Goal: Information Seeking & Learning: Check status

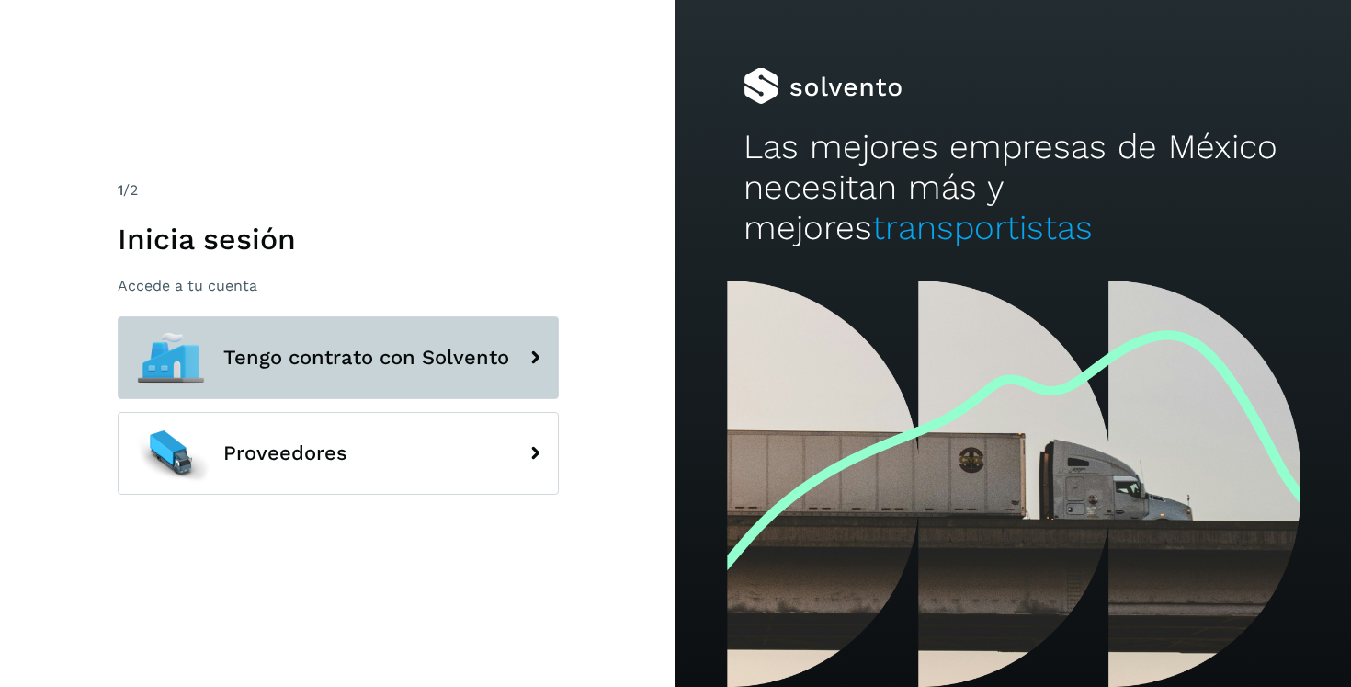
click at [438, 372] on button "Tengo contrato con Solvento" at bounding box center [338, 357] width 441 height 83
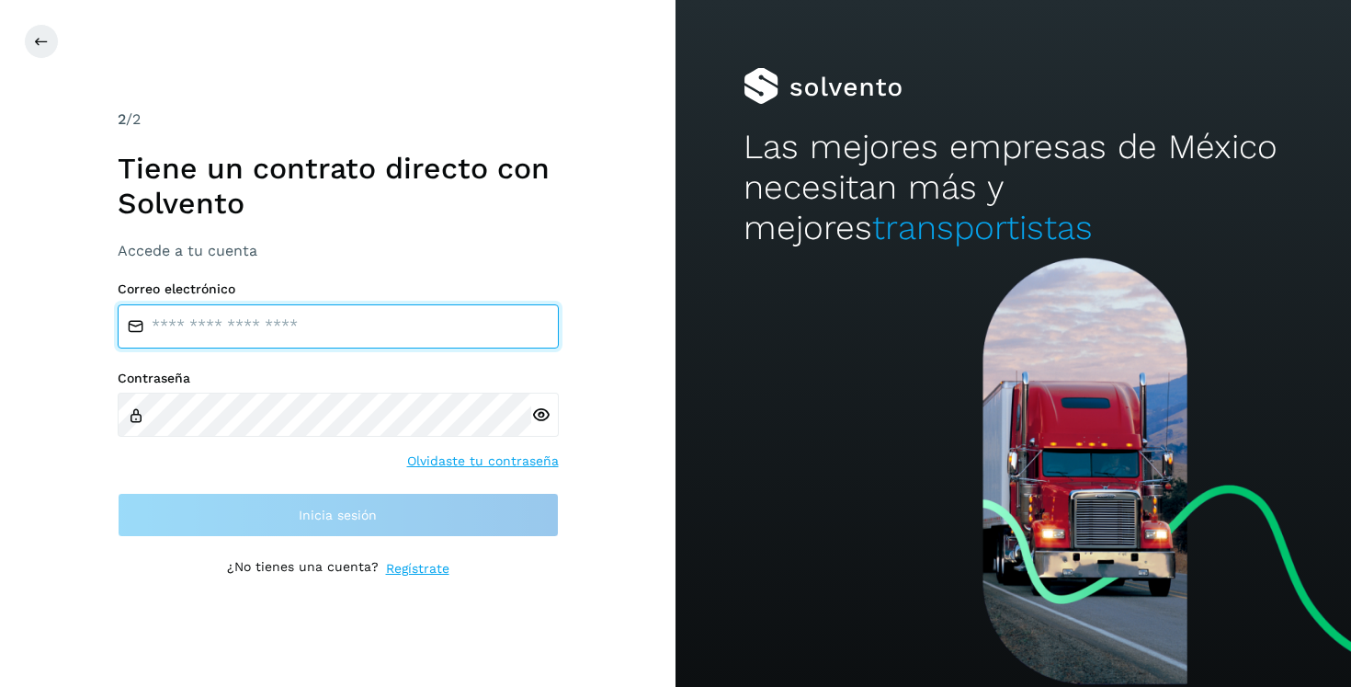
click at [354, 330] on input "email" at bounding box center [338, 326] width 441 height 44
type input "**********"
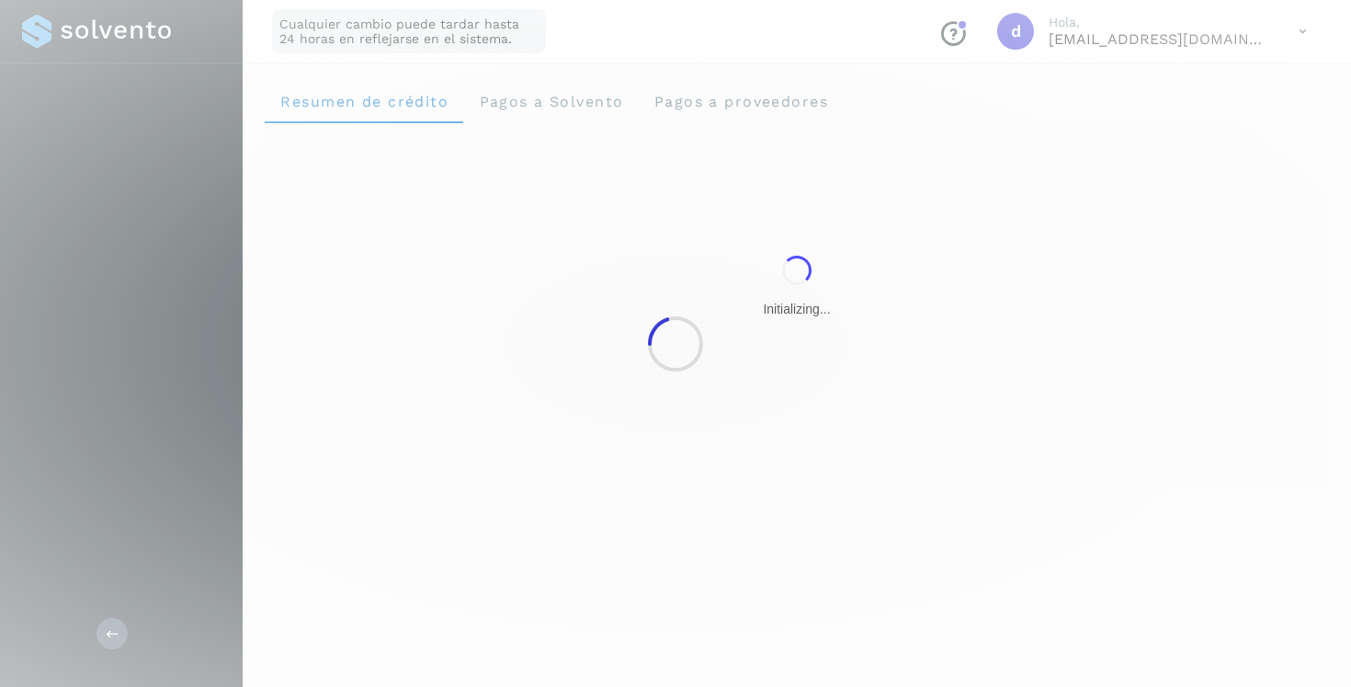
click at [282, 526] on div at bounding box center [675, 343] width 1351 height 687
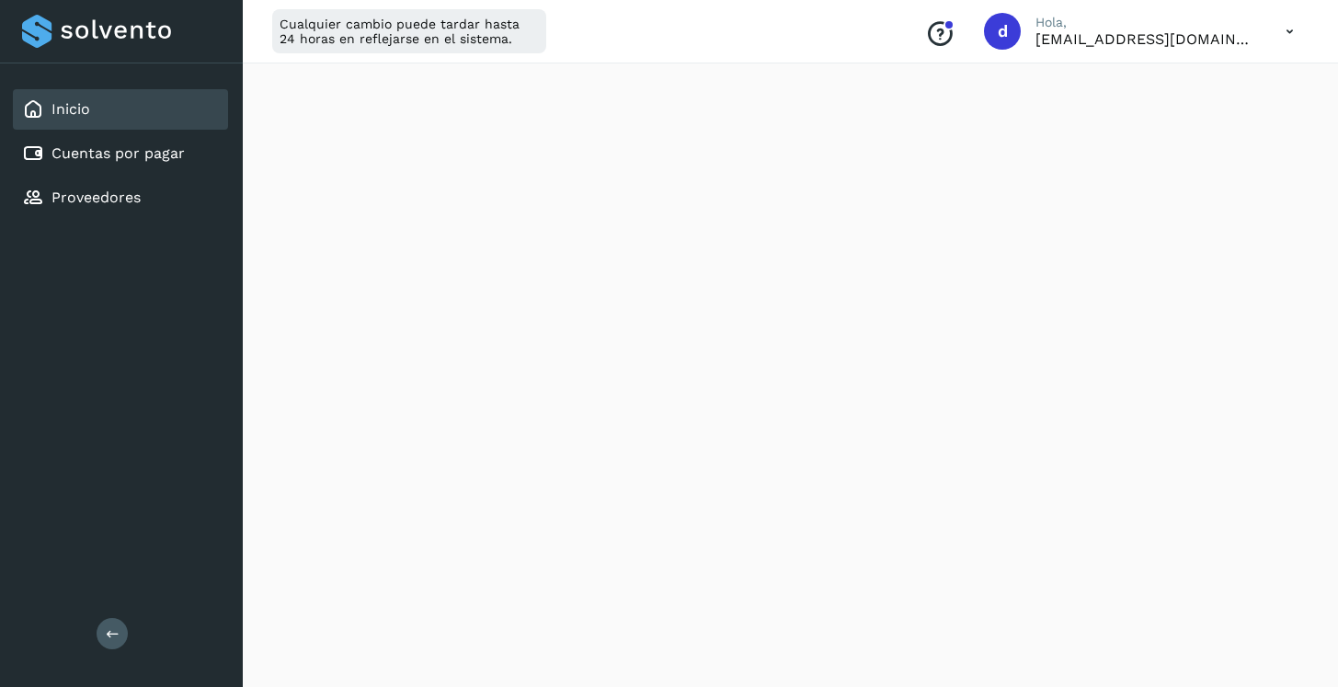
scroll to position [380, 0]
click at [142, 157] on link "Cuentas por pagar" at bounding box center [117, 152] width 133 height 17
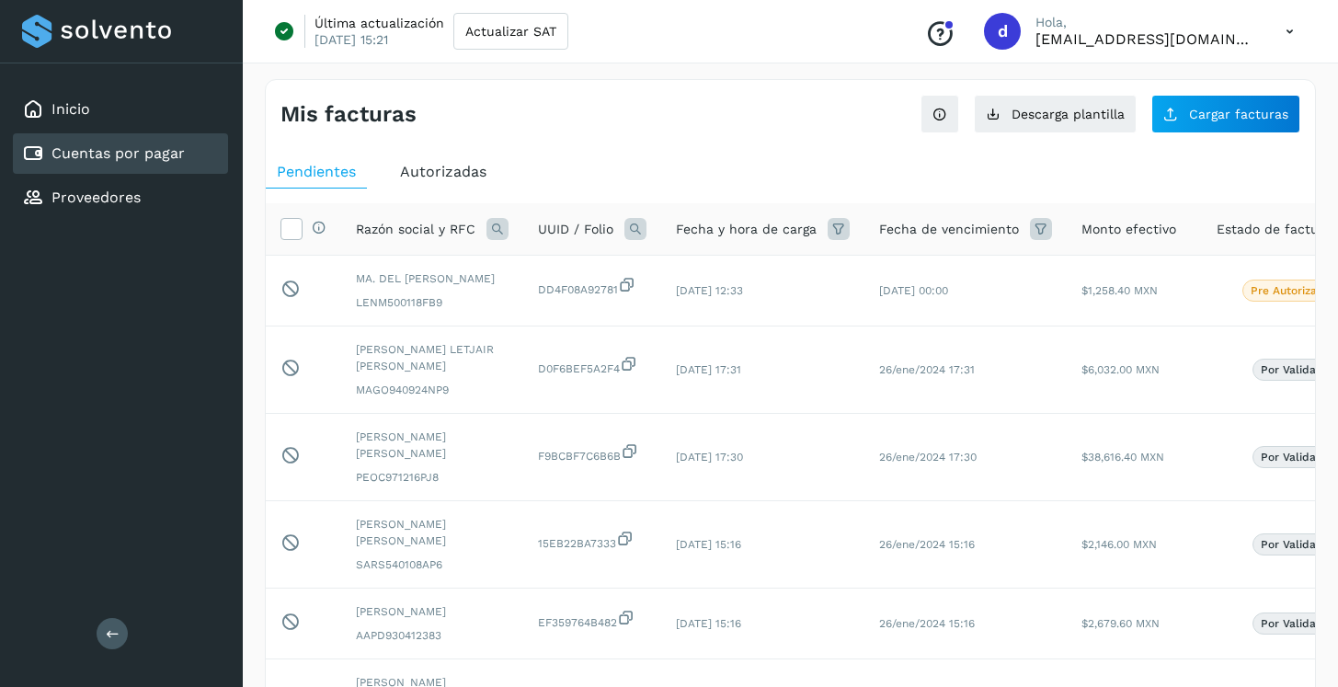
click at [460, 184] on div "Autorizadas" at bounding box center [443, 171] width 108 height 33
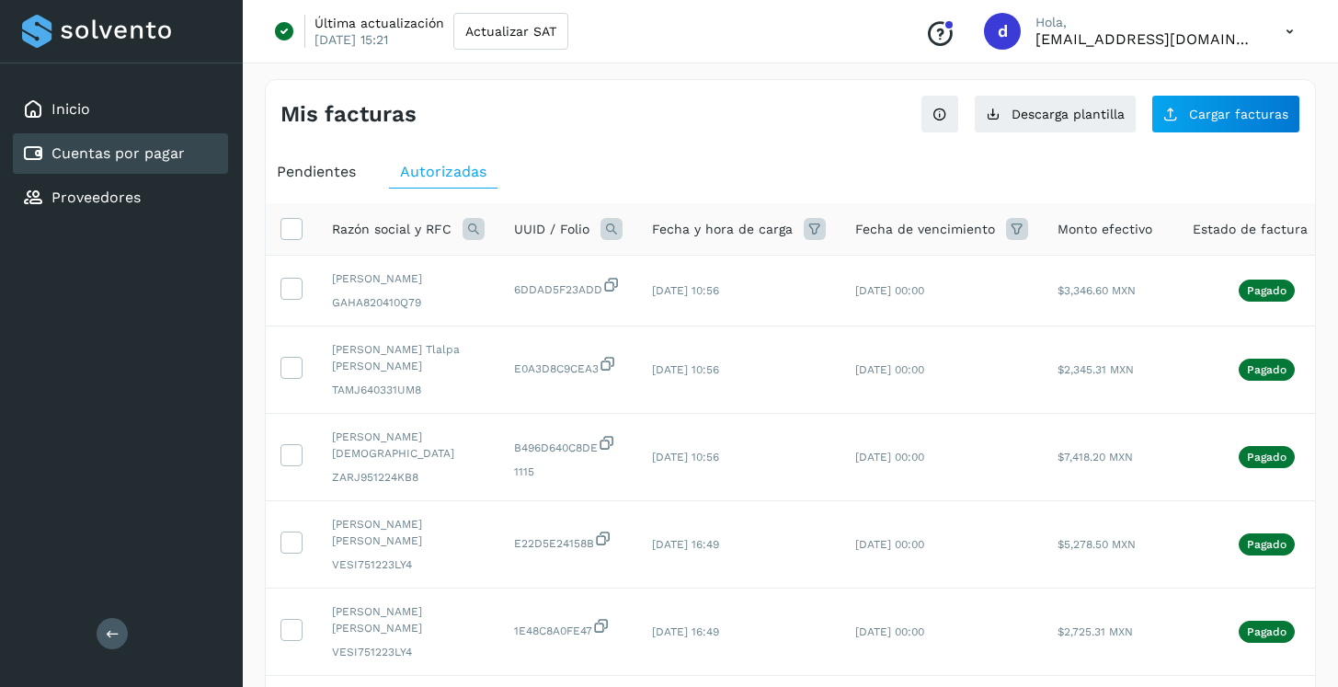
click at [473, 234] on icon at bounding box center [473, 229] width 22 height 22
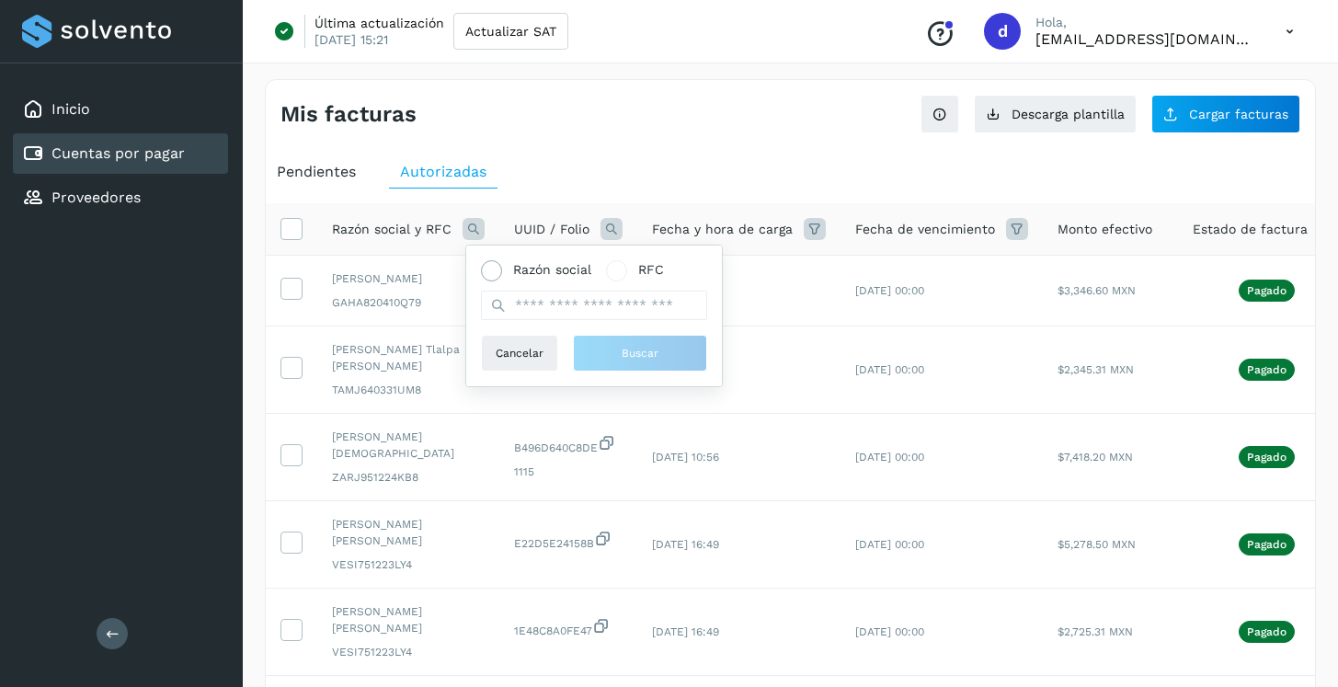
click at [544, 272] on span "Razón social" at bounding box center [552, 269] width 78 height 19
click at [553, 308] on input "text" at bounding box center [594, 305] width 226 height 29
type input "******"
click at [633, 340] on button "Buscar" at bounding box center [640, 353] width 134 height 37
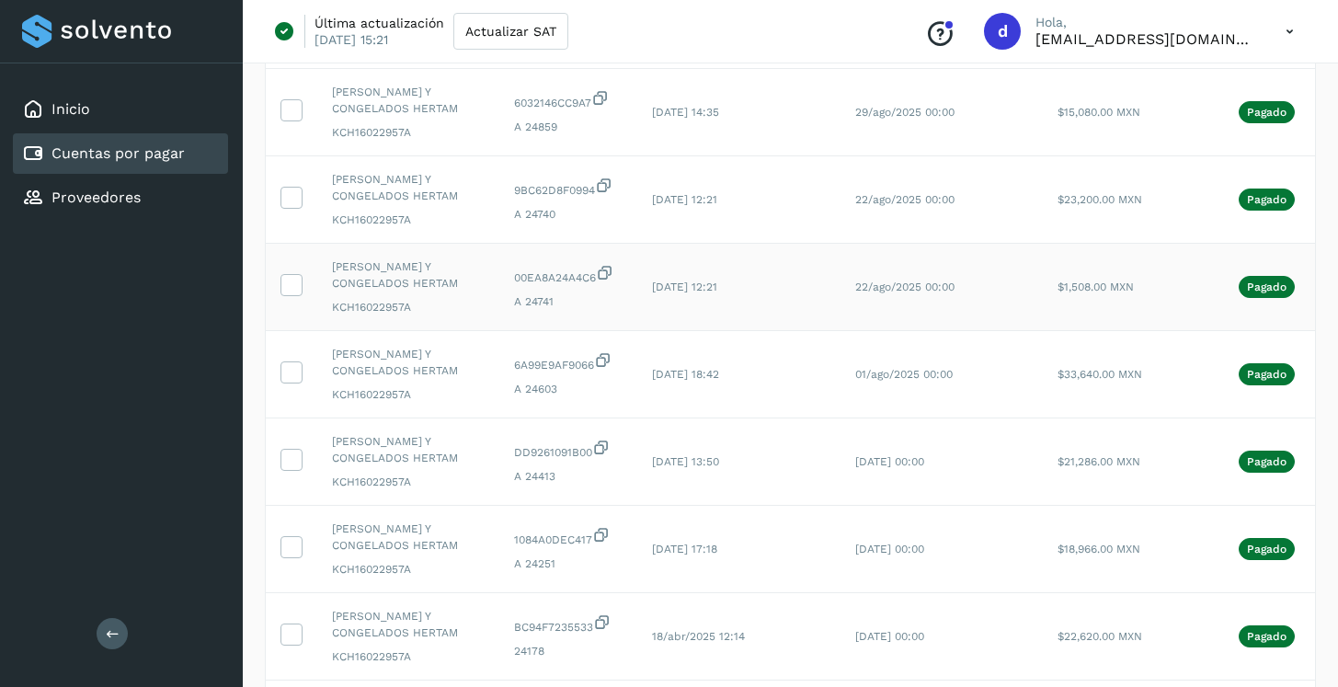
scroll to position [433, 0]
click at [610, 364] on icon at bounding box center [603, 358] width 18 height 19
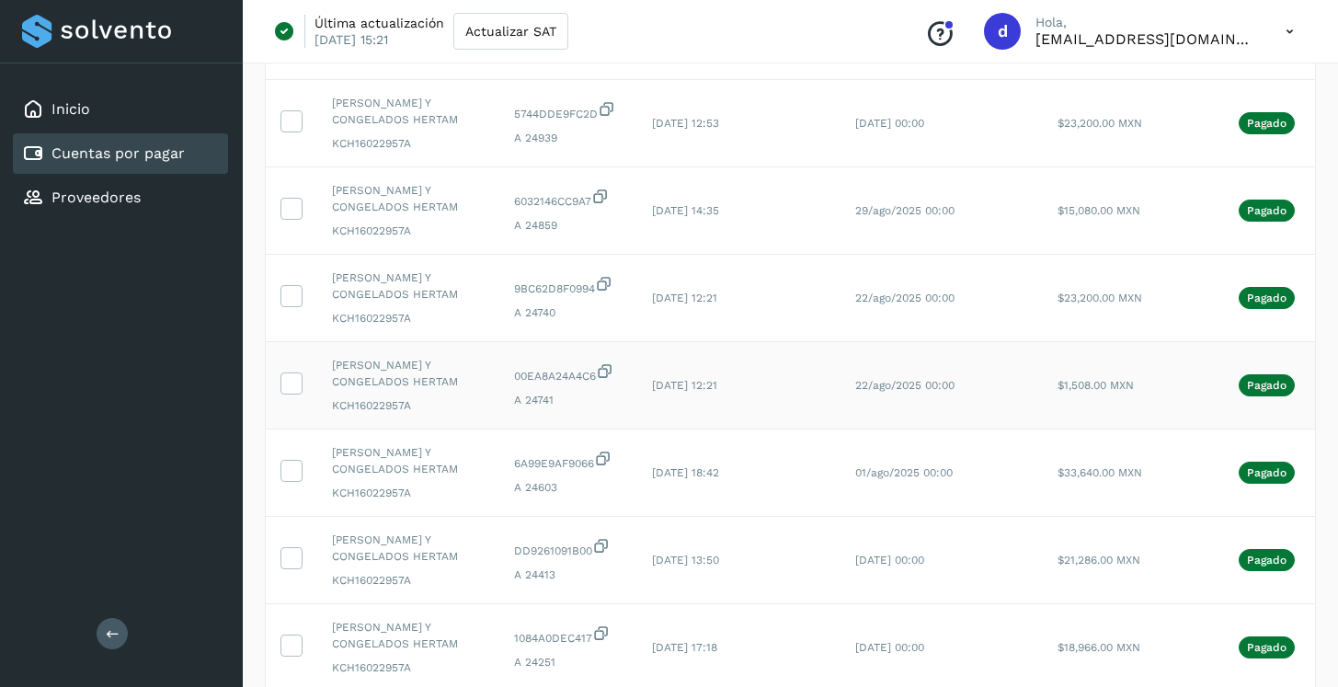
scroll to position [331, 0]
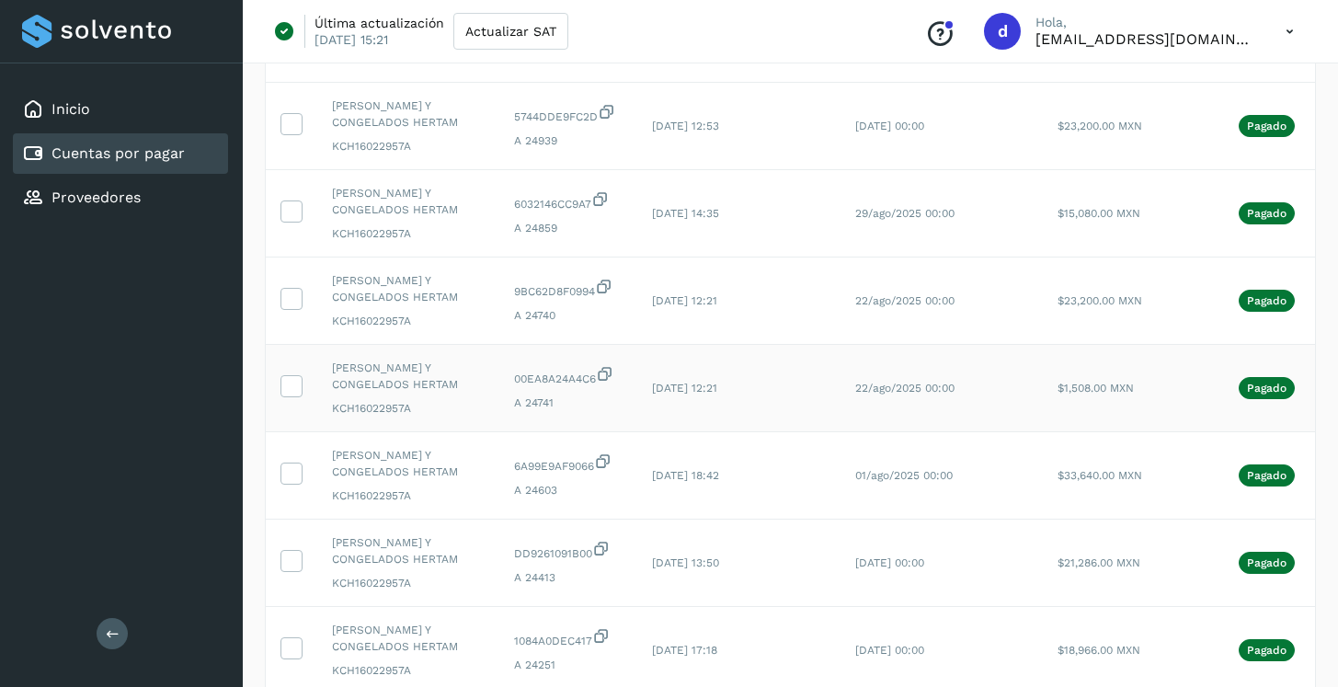
click at [608, 374] on icon at bounding box center [605, 373] width 18 height 19
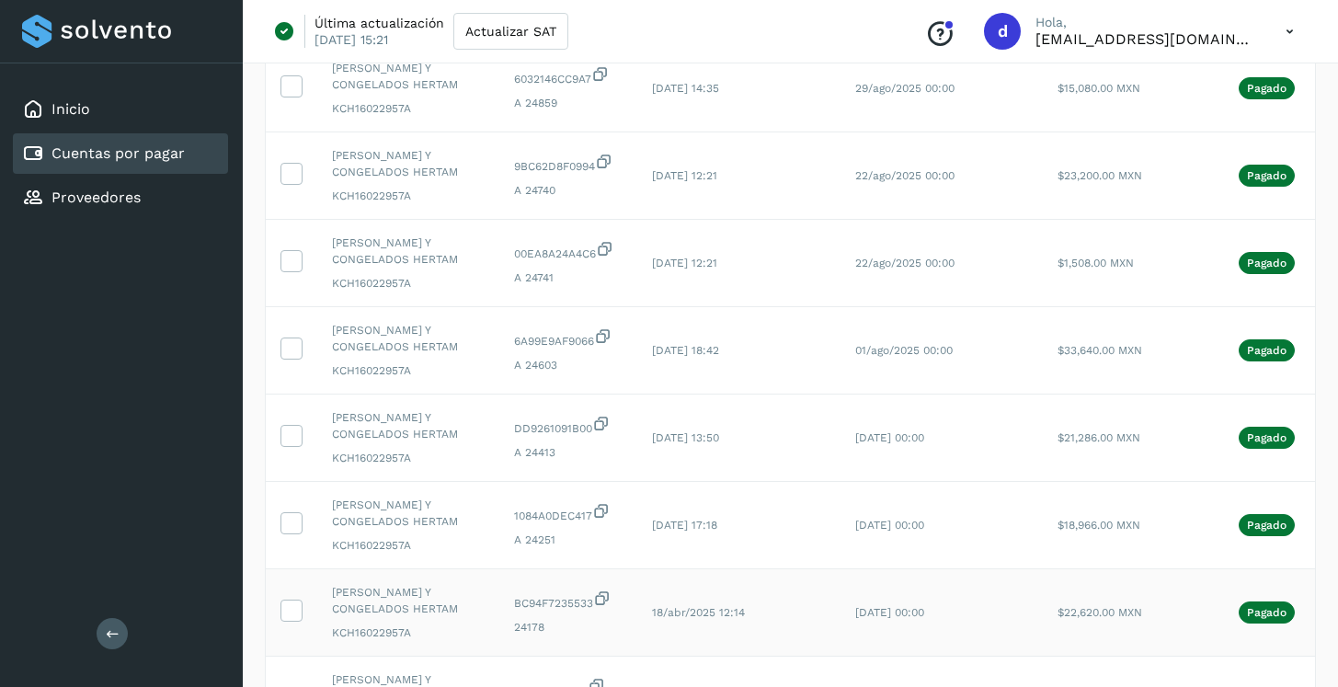
scroll to position [439, 0]
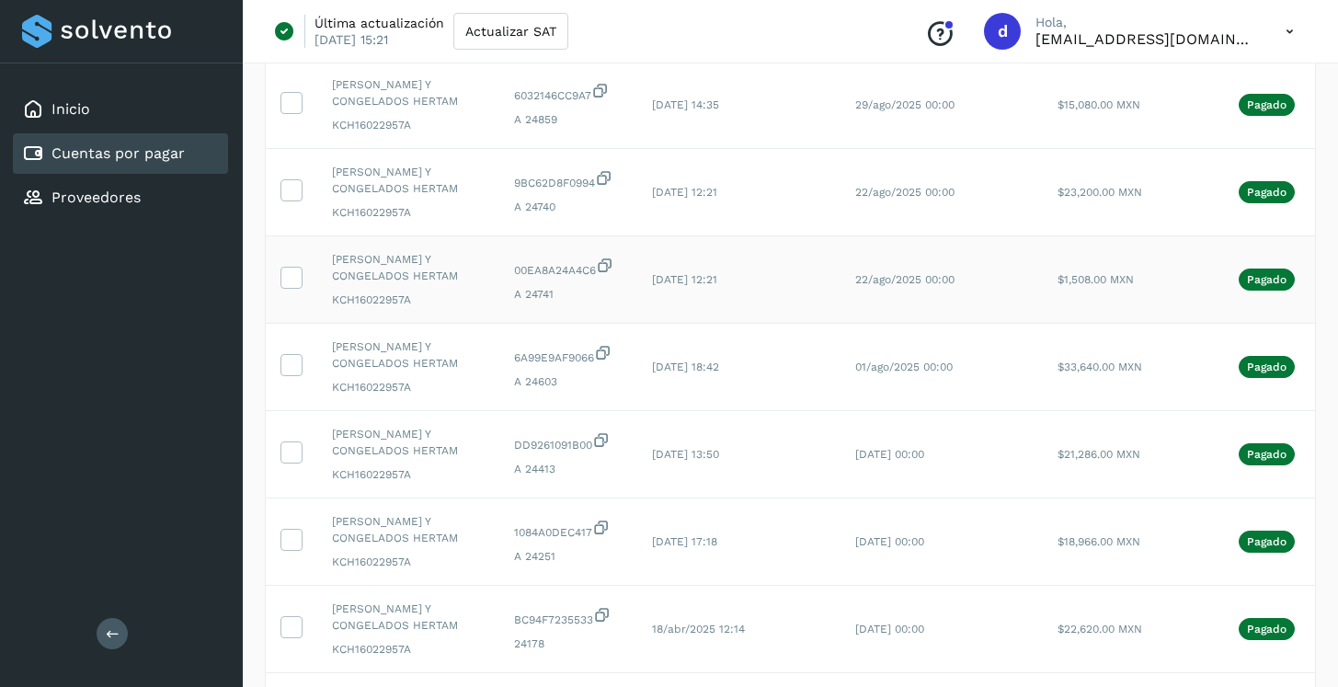
click at [609, 266] on icon at bounding box center [605, 265] width 18 height 19
click at [610, 176] on icon at bounding box center [604, 177] width 18 height 19
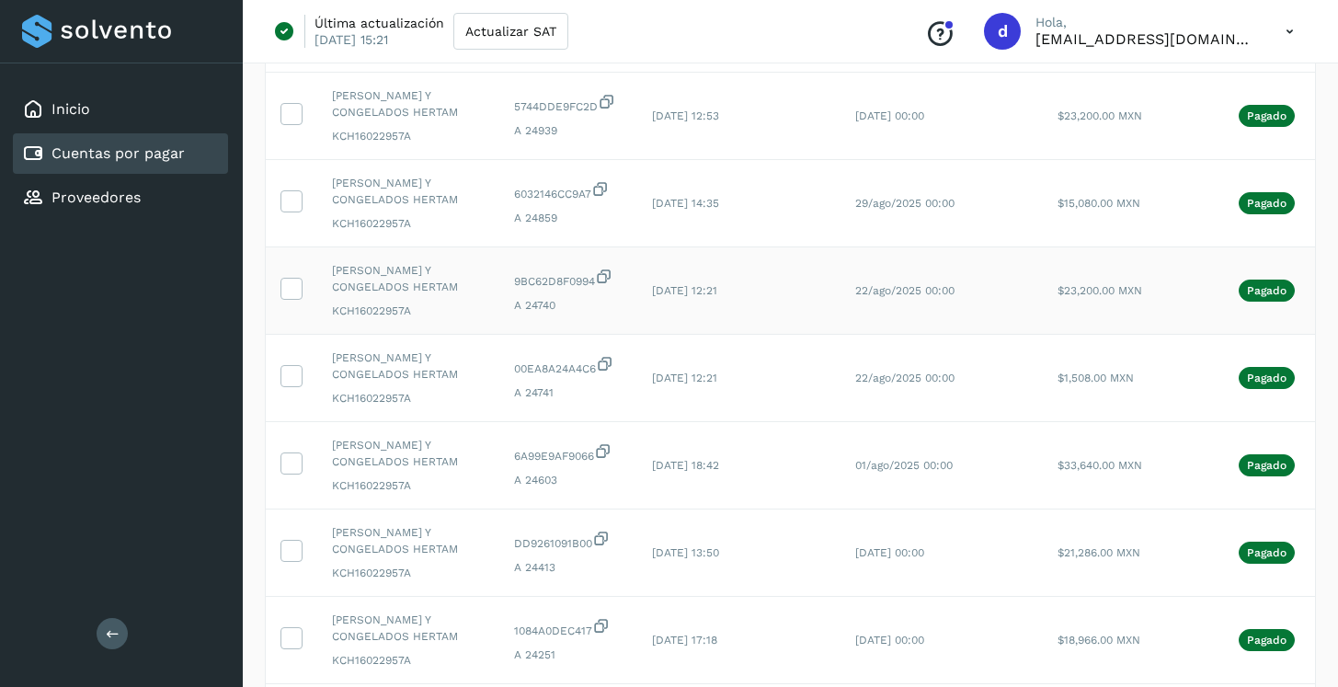
scroll to position [340, 0]
